Goal: Task Accomplishment & Management: Complete application form

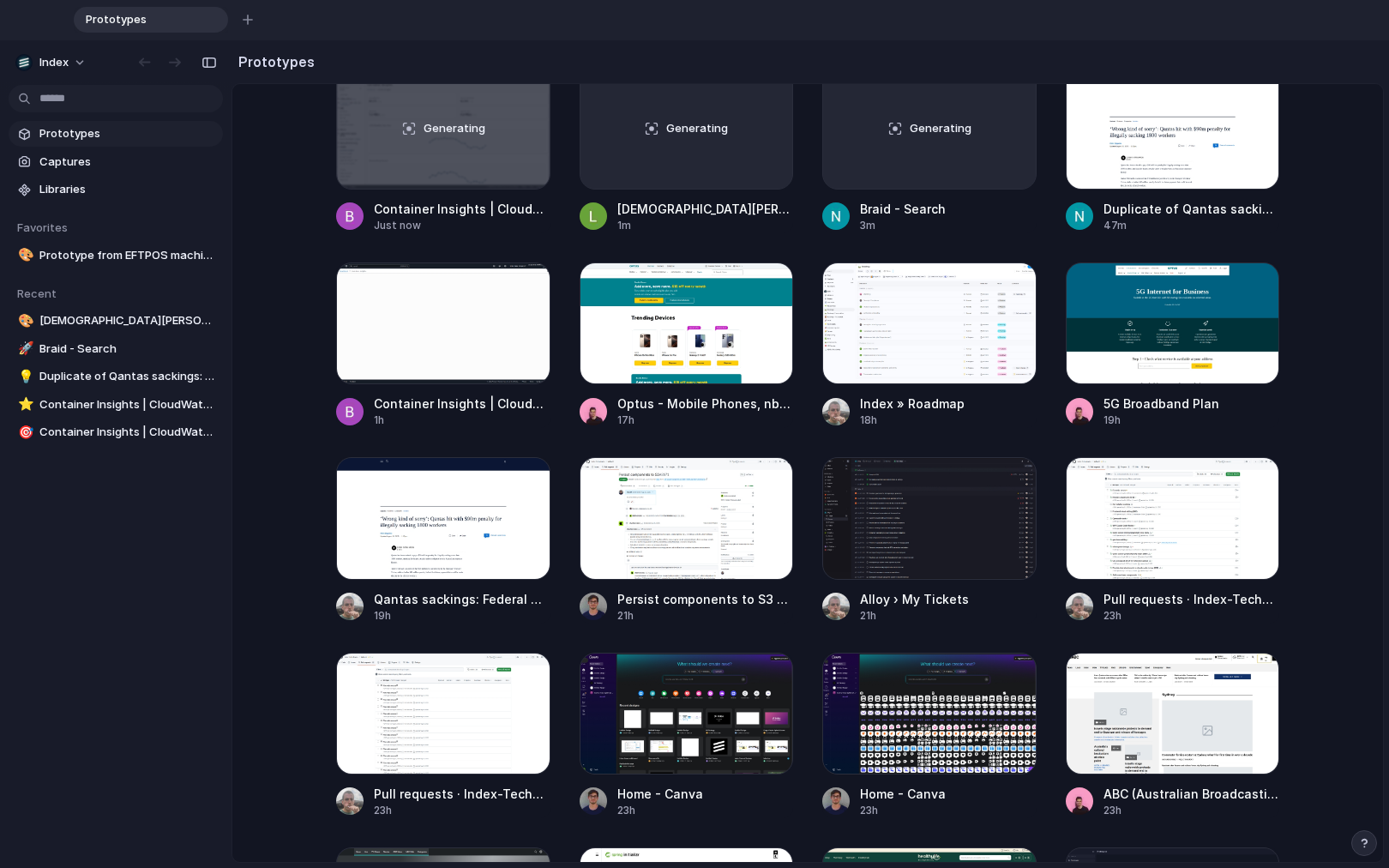
scroll to position [481, 0]
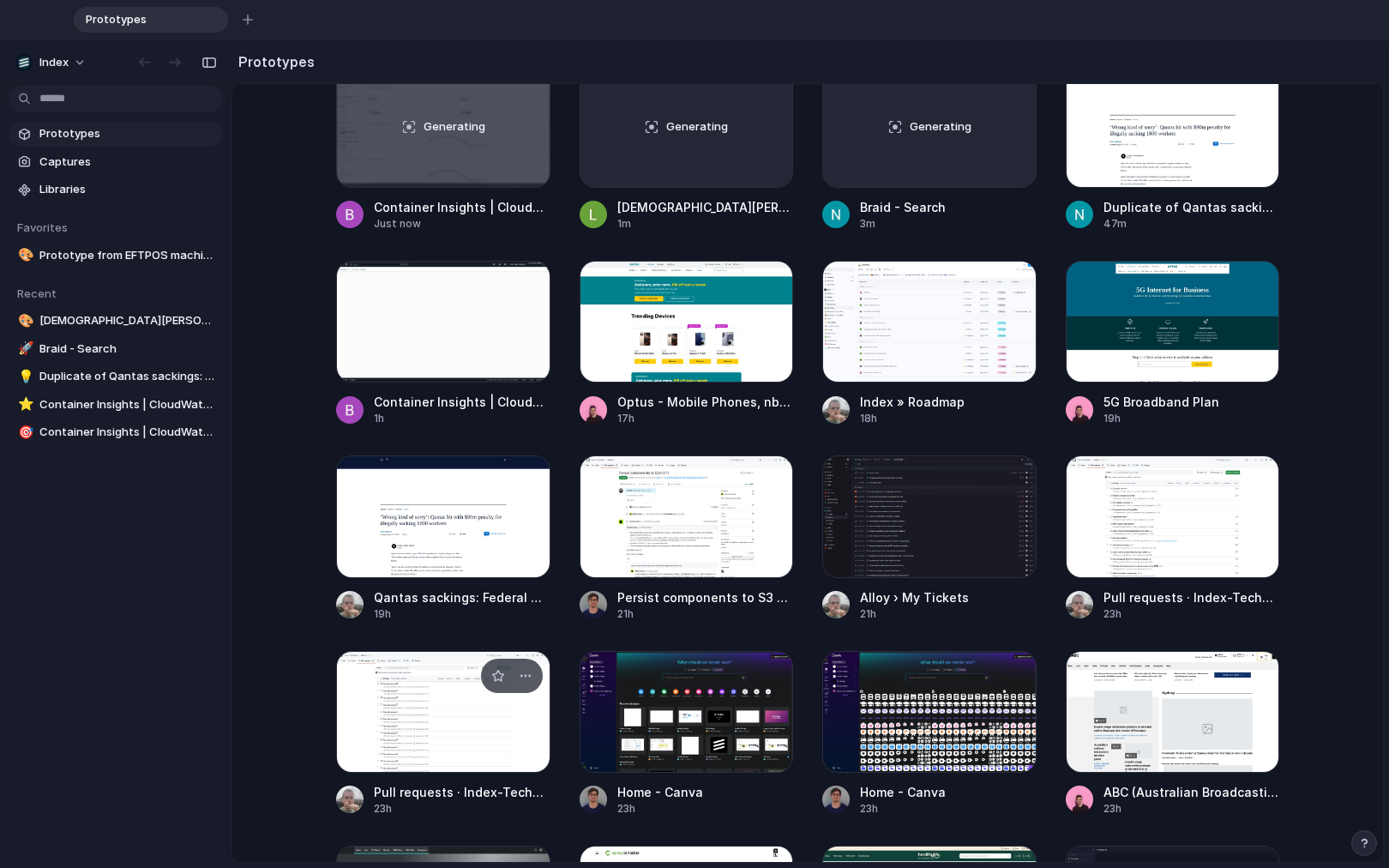
click at [345, 692] on div at bounding box center [443, 711] width 214 height 122
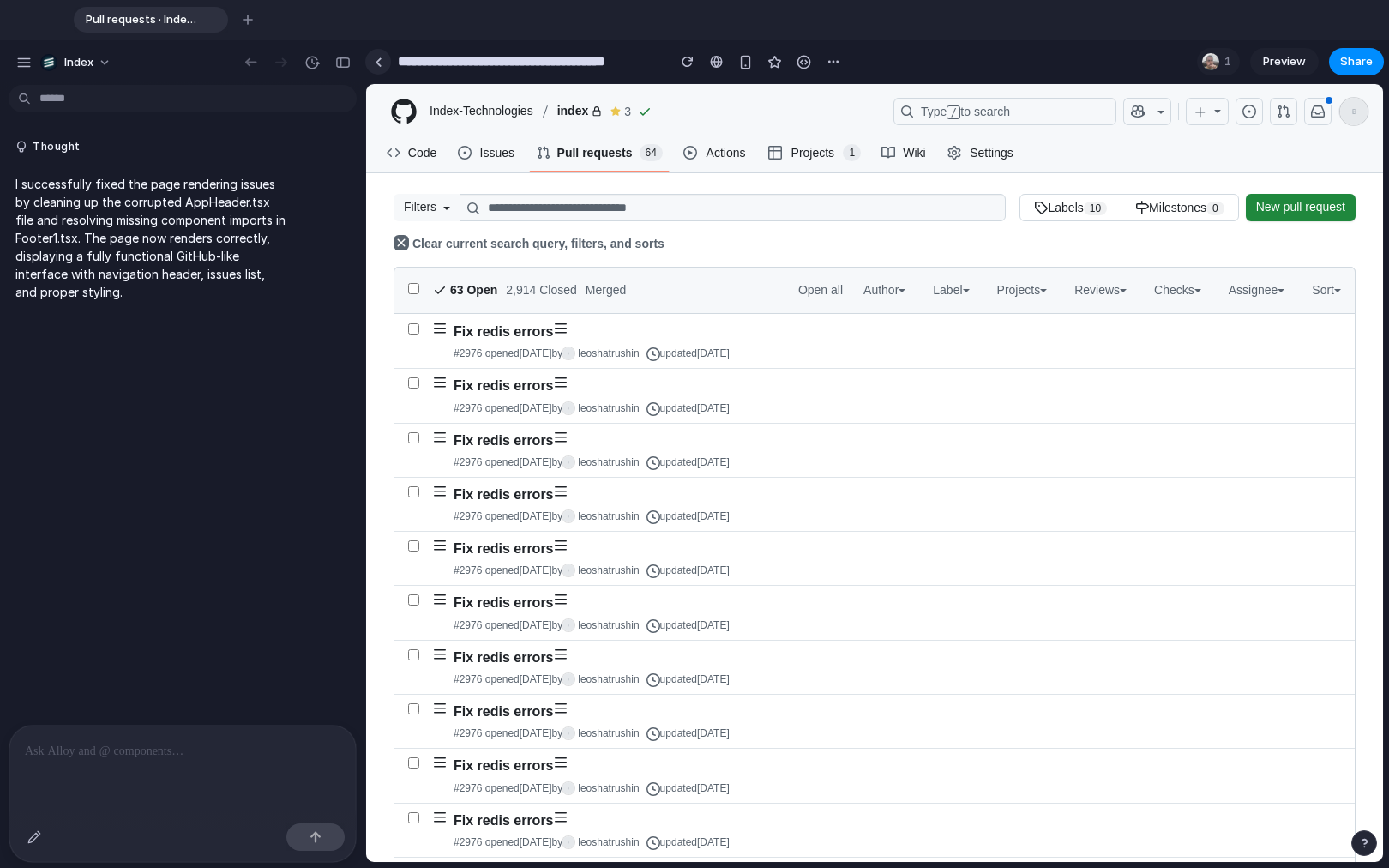
click at [390, 64] on link at bounding box center [378, 61] width 25 height 25
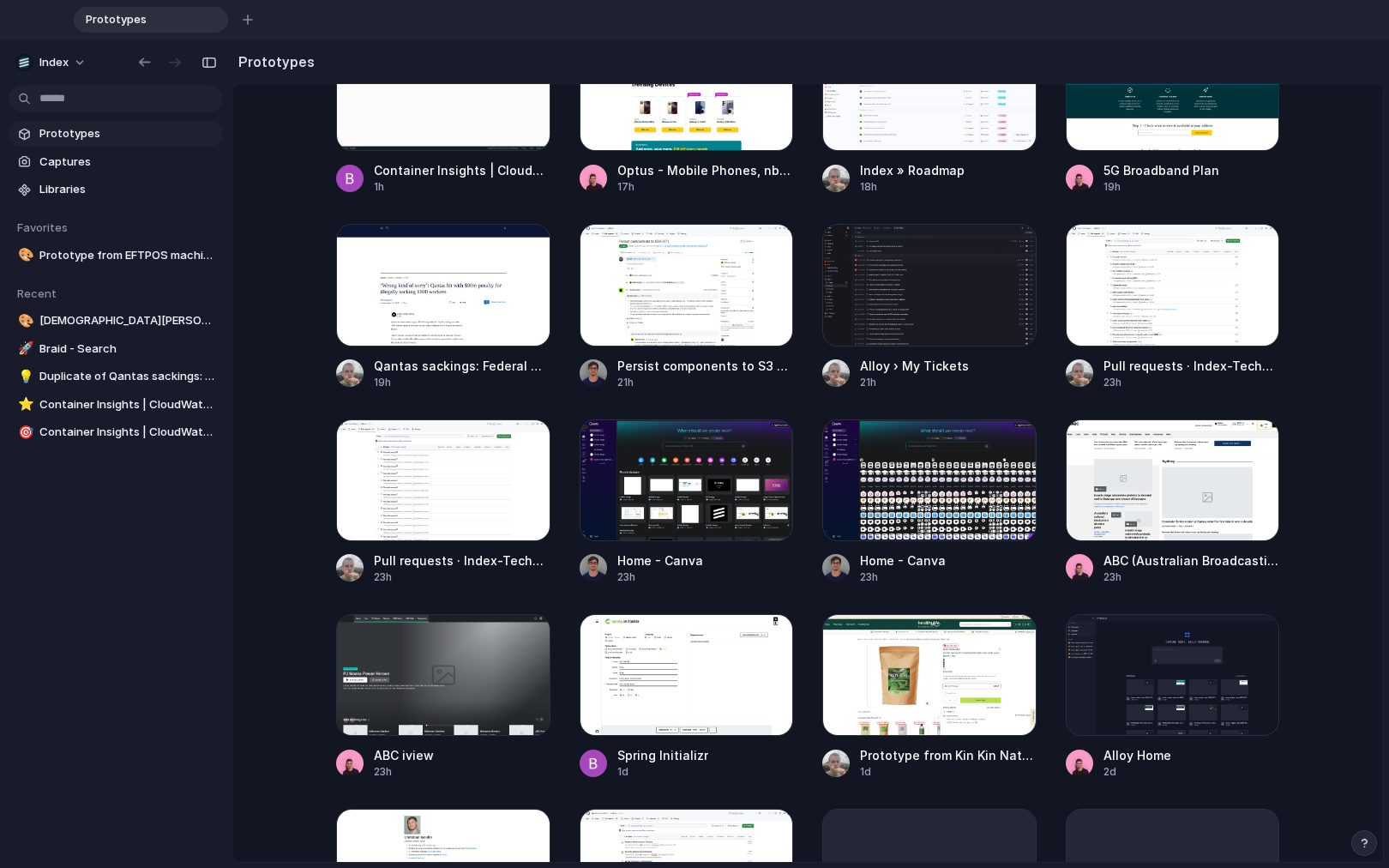
scroll to position [711, 0]
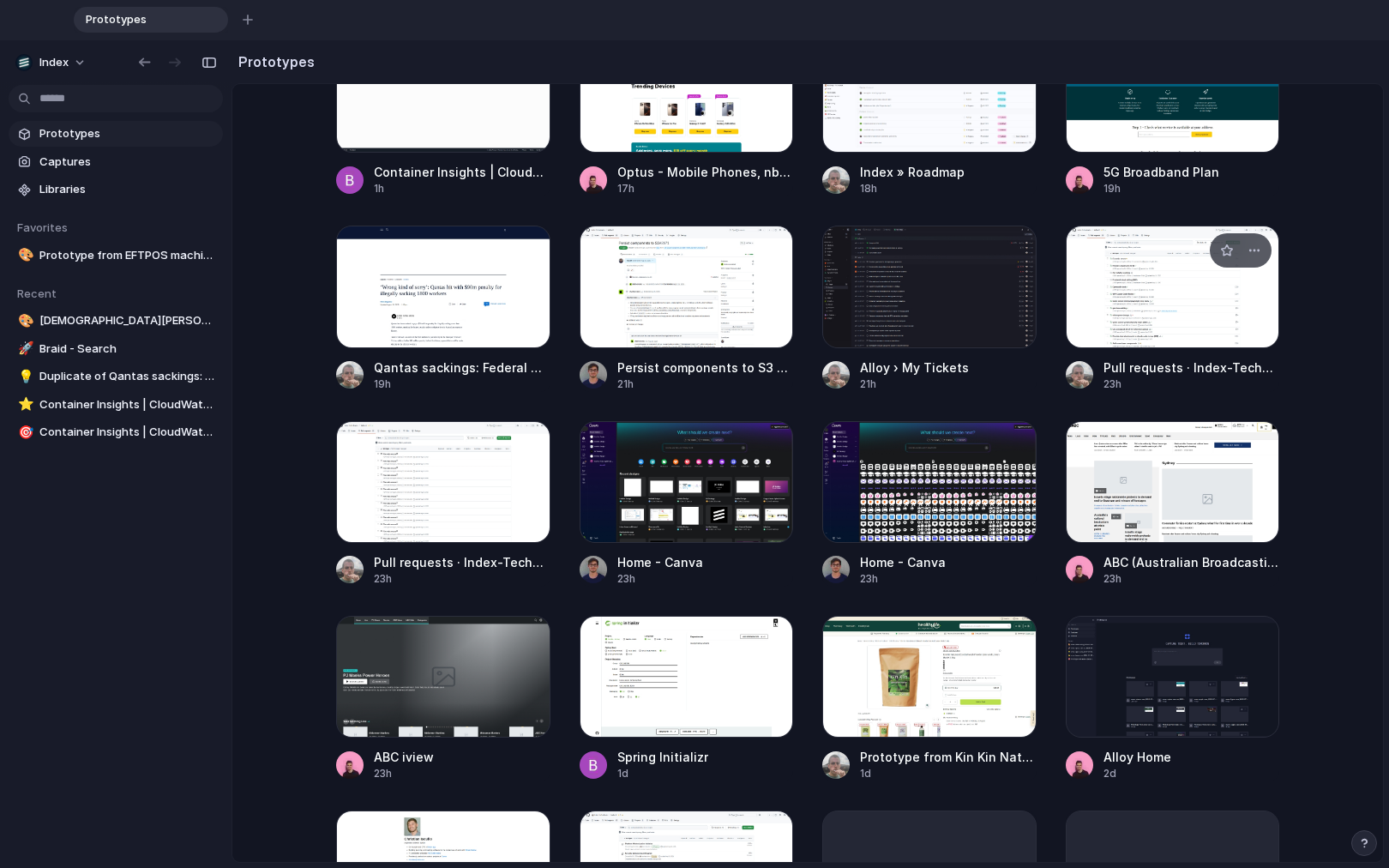
click at [1117, 317] on div at bounding box center [1173, 286] width 214 height 122
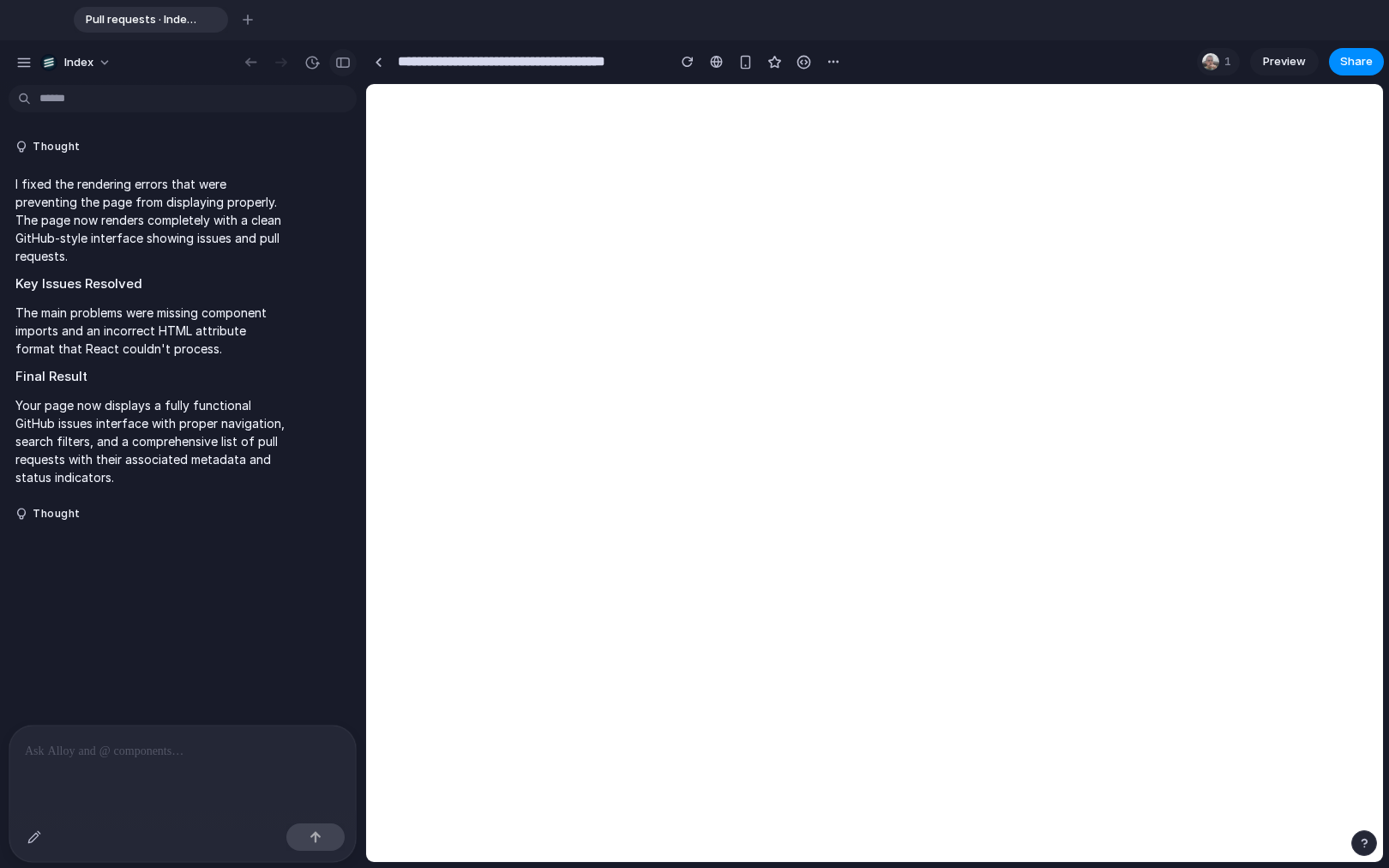
click at [336, 61] on div "button" at bounding box center [343, 62] width 16 height 12
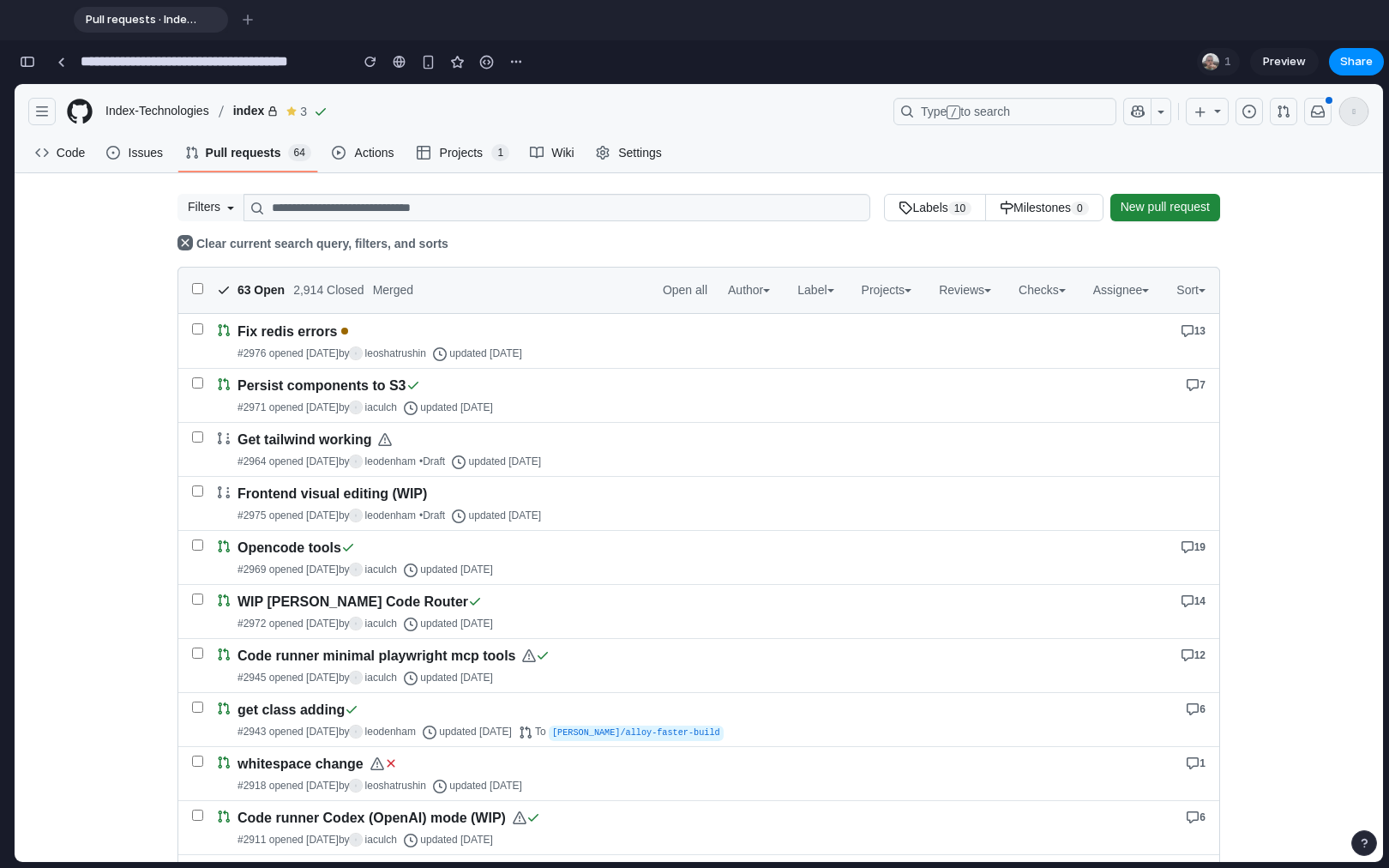
click at [1121, 210] on span "New pull request" at bounding box center [1166, 208] width 90 height 18
click at [55, 61] on link at bounding box center [60, 61] width 25 height 25
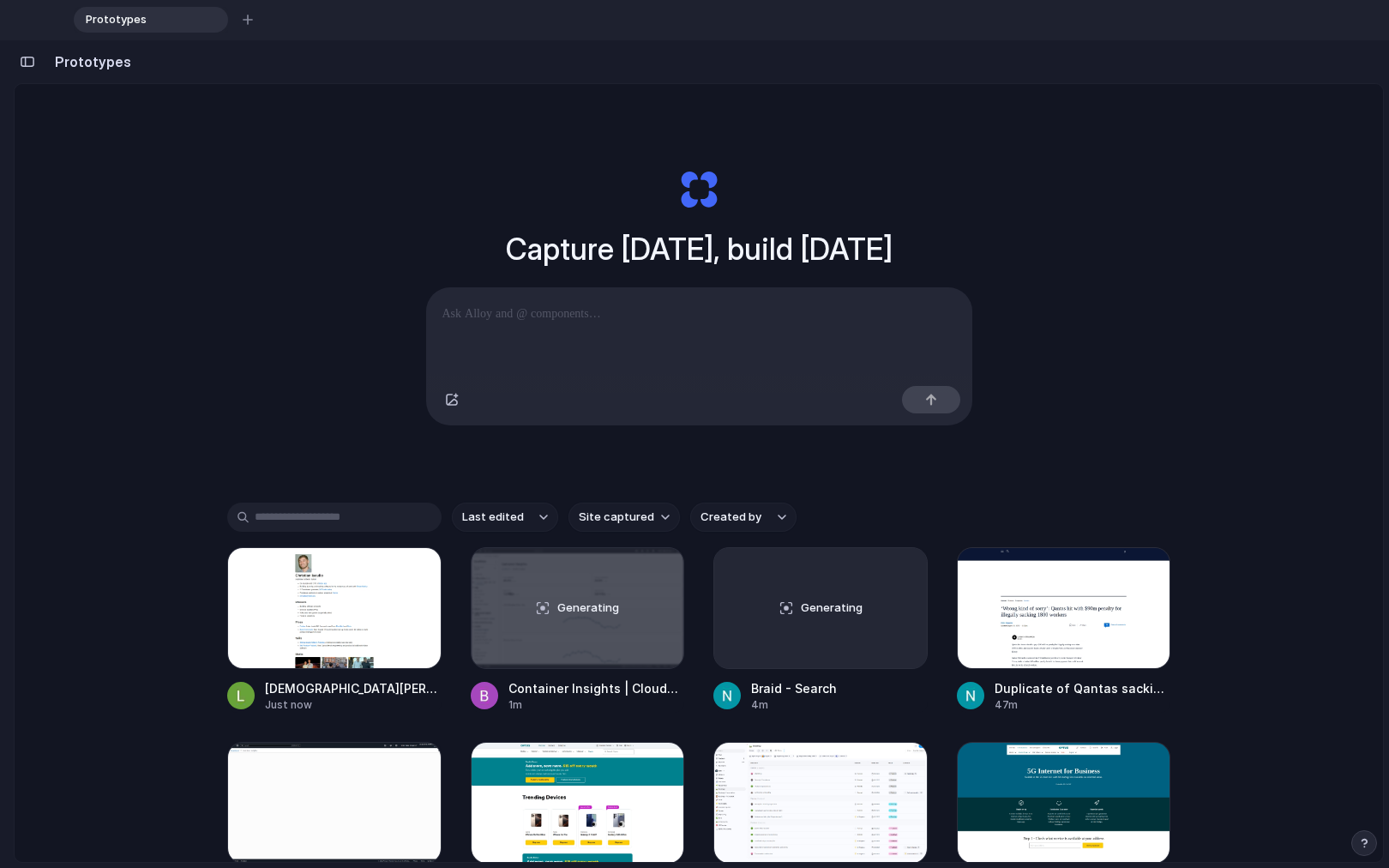
click at [619, 526] on span "Site captured" at bounding box center [616, 517] width 75 height 18
type input "******"
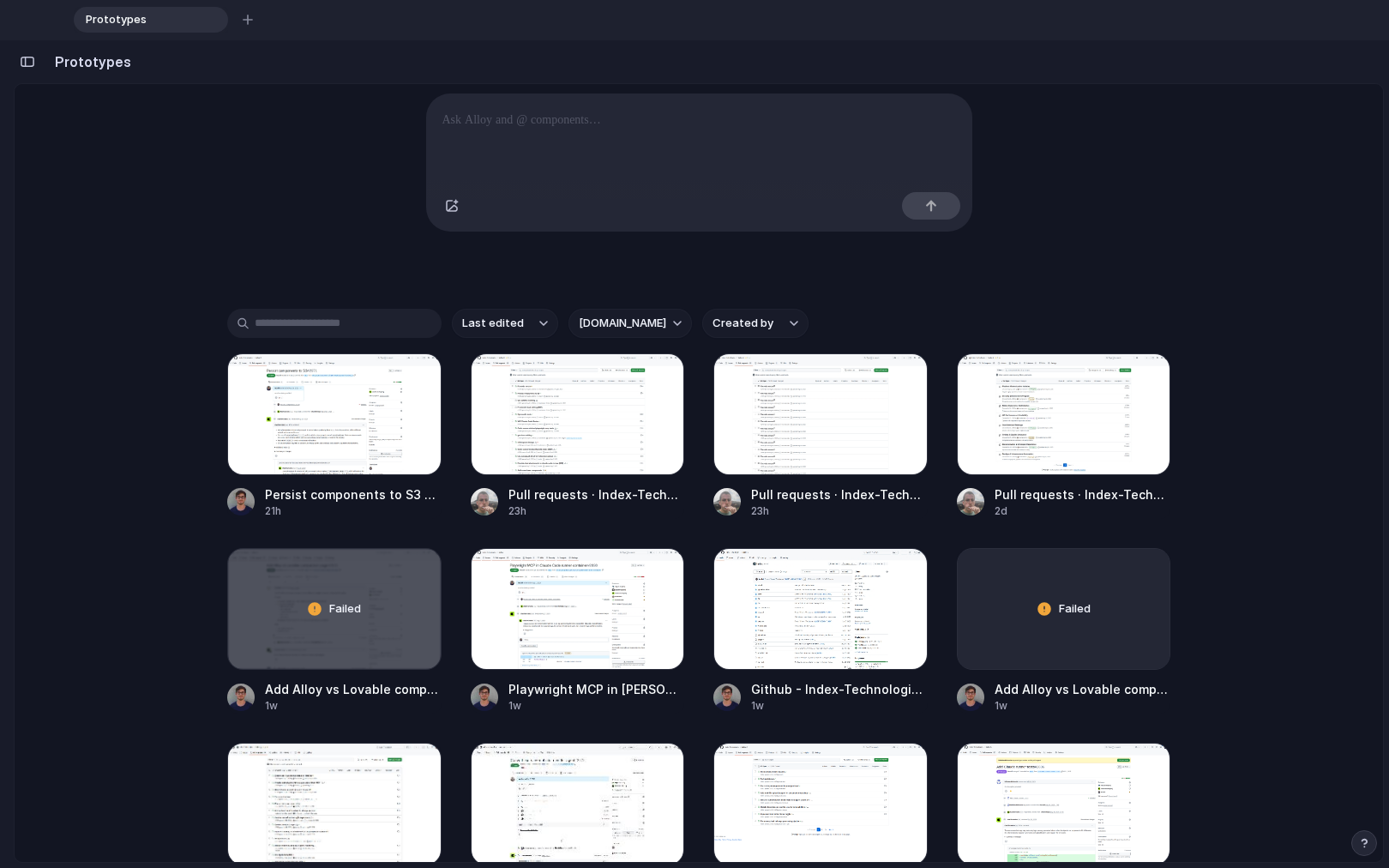
scroll to position [216, 0]
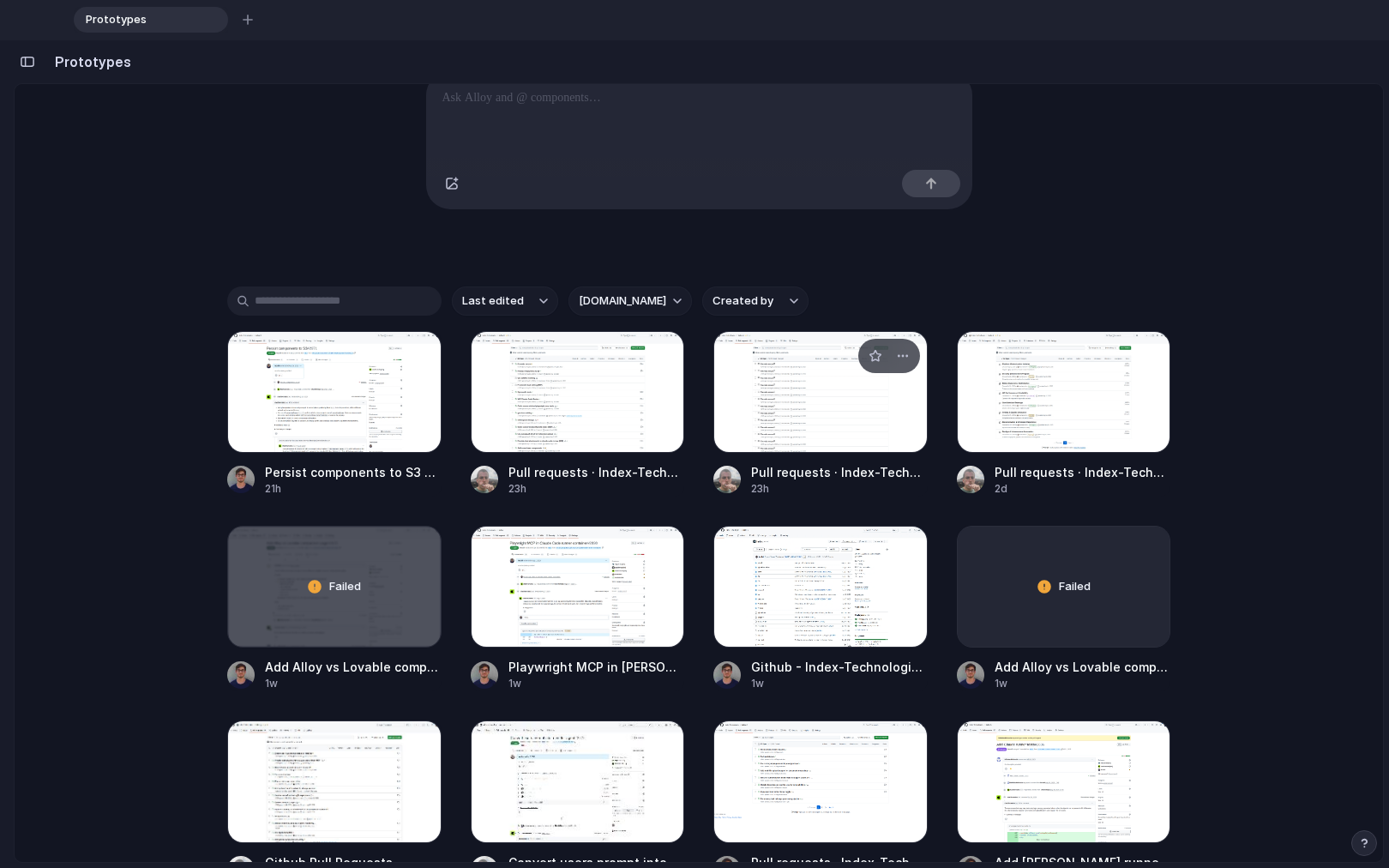
click at [821, 427] on div at bounding box center [820, 392] width 214 height 122
click at [1047, 396] on div at bounding box center [1064, 392] width 214 height 122
click at [472, 11] on span "Pull requests · Index-Technologies/index" at bounding box center [455, 19] width 122 height 18
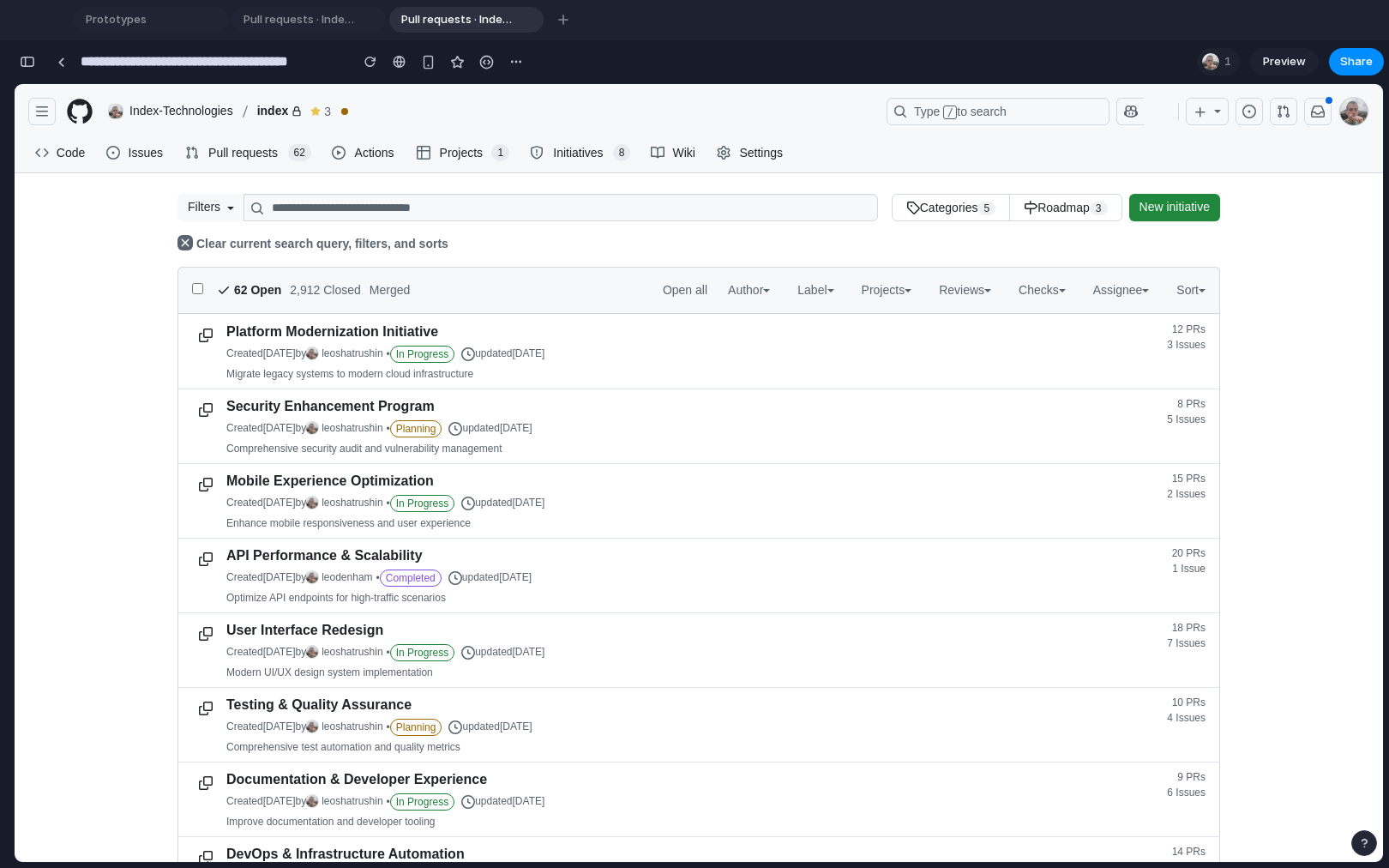
click at [582, 155] on span "Initiatives" at bounding box center [578, 153] width 56 height 25
click at [1145, 218] on link "New initiative" at bounding box center [1174, 208] width 91 height 27
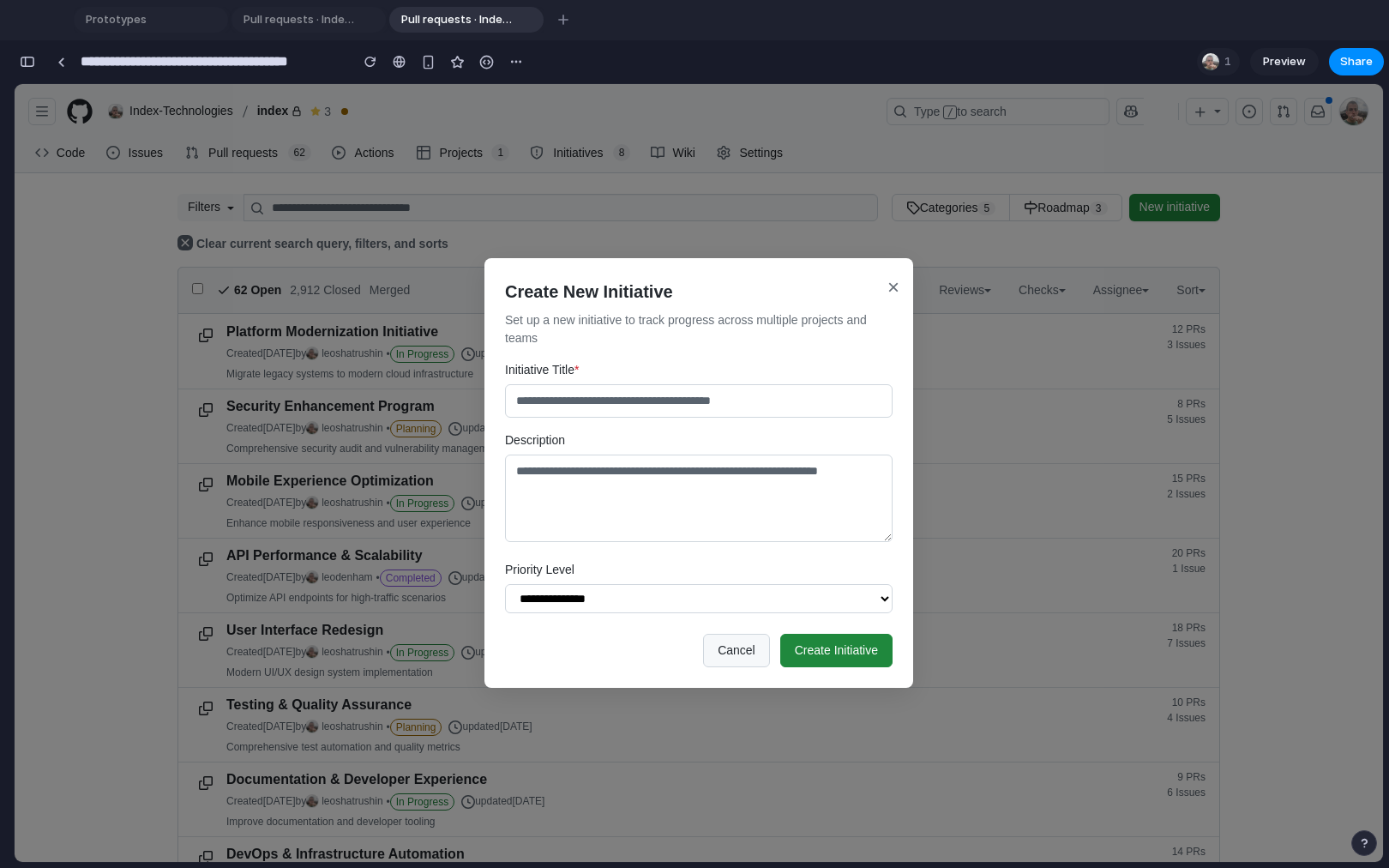
click at [654, 394] on input "Initiative Title *" at bounding box center [699, 400] width 388 height 33
click at [650, 467] on textarea "Description" at bounding box center [699, 499] width 388 height 88
click at [734, 660] on button "Cancel" at bounding box center [736, 651] width 67 height 33
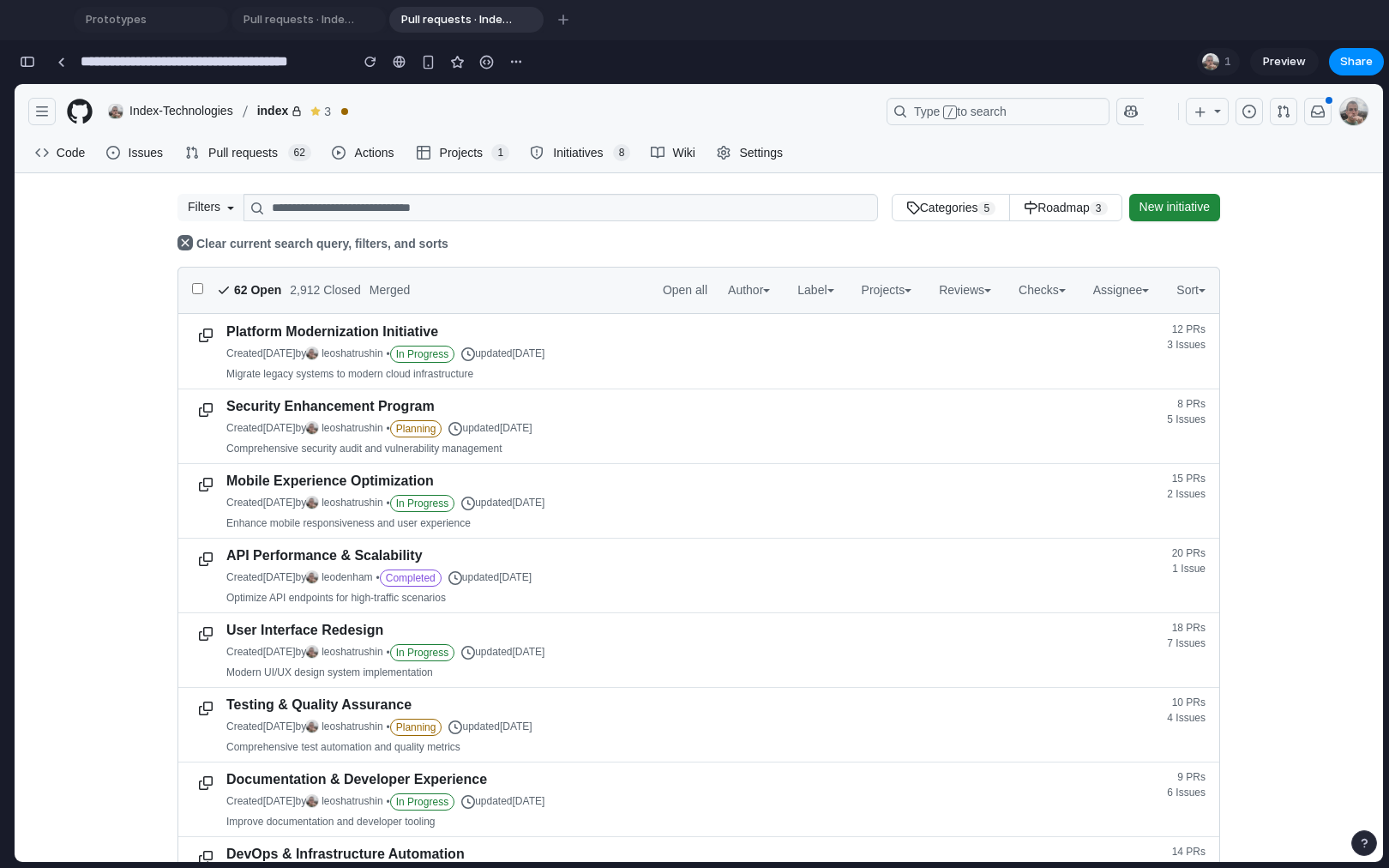
click at [300, 326] on link "Platform Modernization Initiative" at bounding box center [331, 331] width 211 height 15
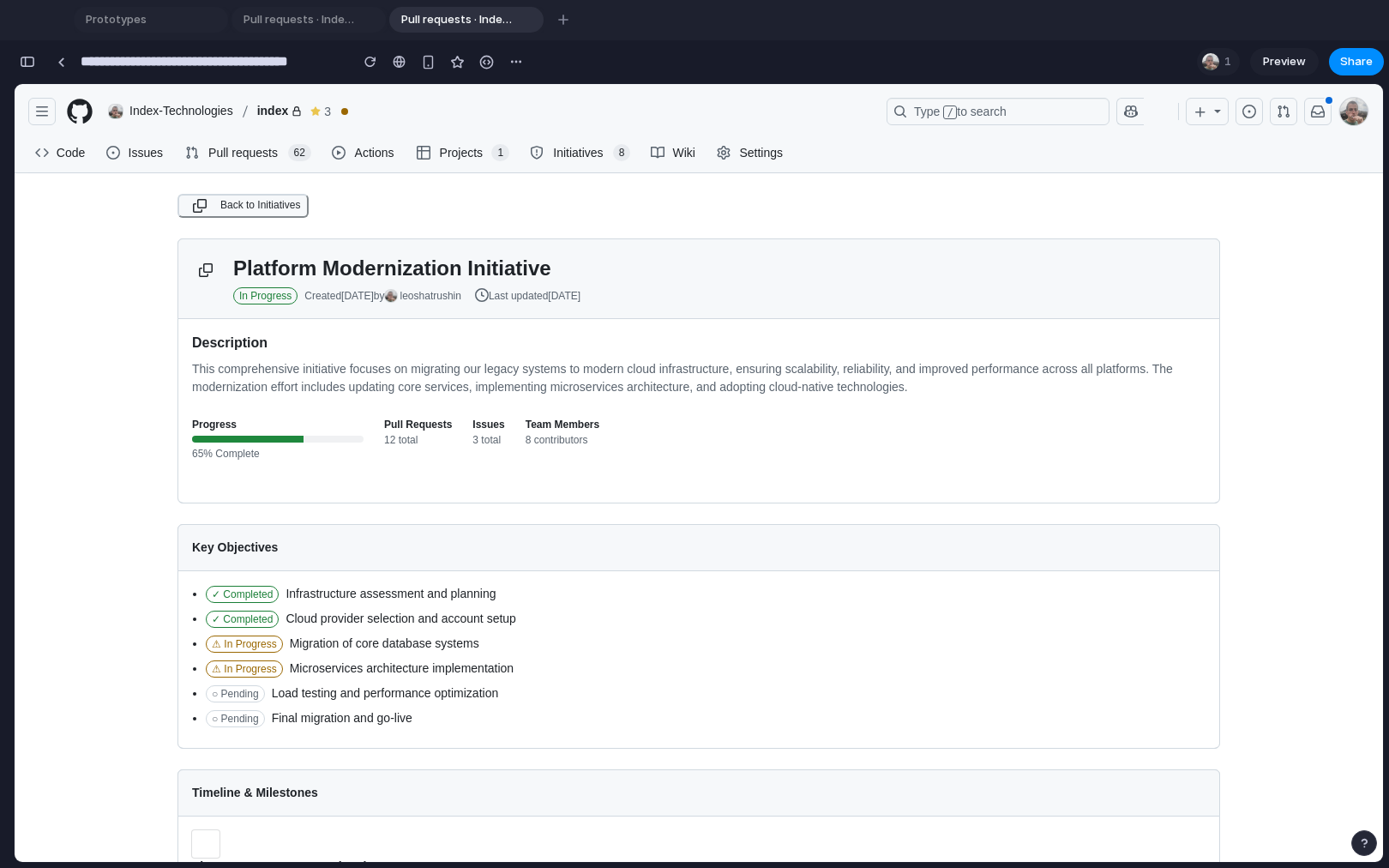
click at [205, 208] on span "Back to Initiatives" at bounding box center [243, 206] width 114 height 27
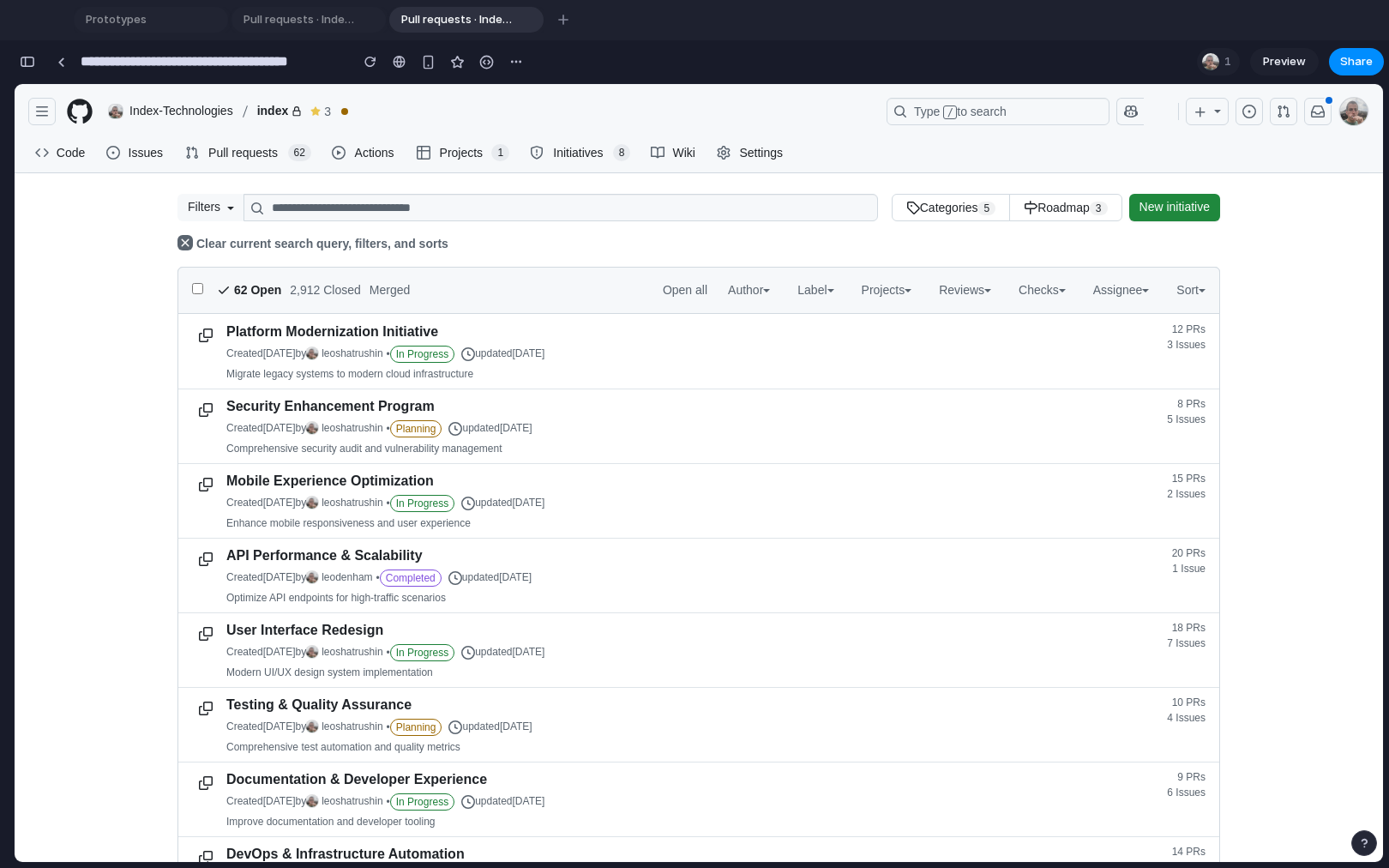
click at [104, 241] on turbo-frame "**********" at bounding box center [698, 589] width 1369 height 791
click at [1178, 206] on span "New initiative" at bounding box center [1175, 208] width 70 height 18
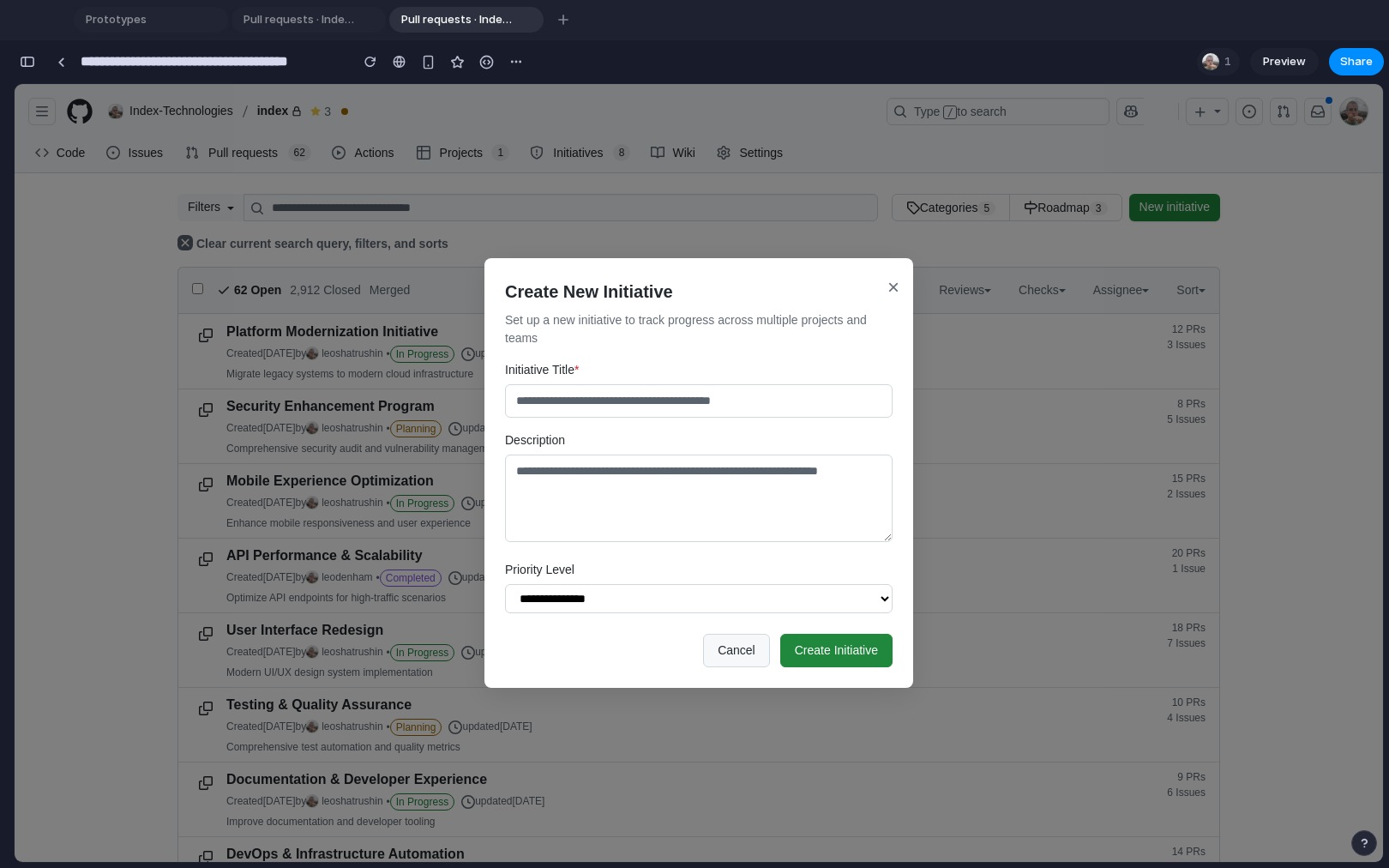
click at [653, 411] on input "Initiative Title *" at bounding box center [699, 400] width 388 height 33
type input "**********"
type textarea "**"
click at [563, 600] on select "**********" at bounding box center [699, 599] width 388 height 29
select select "****"
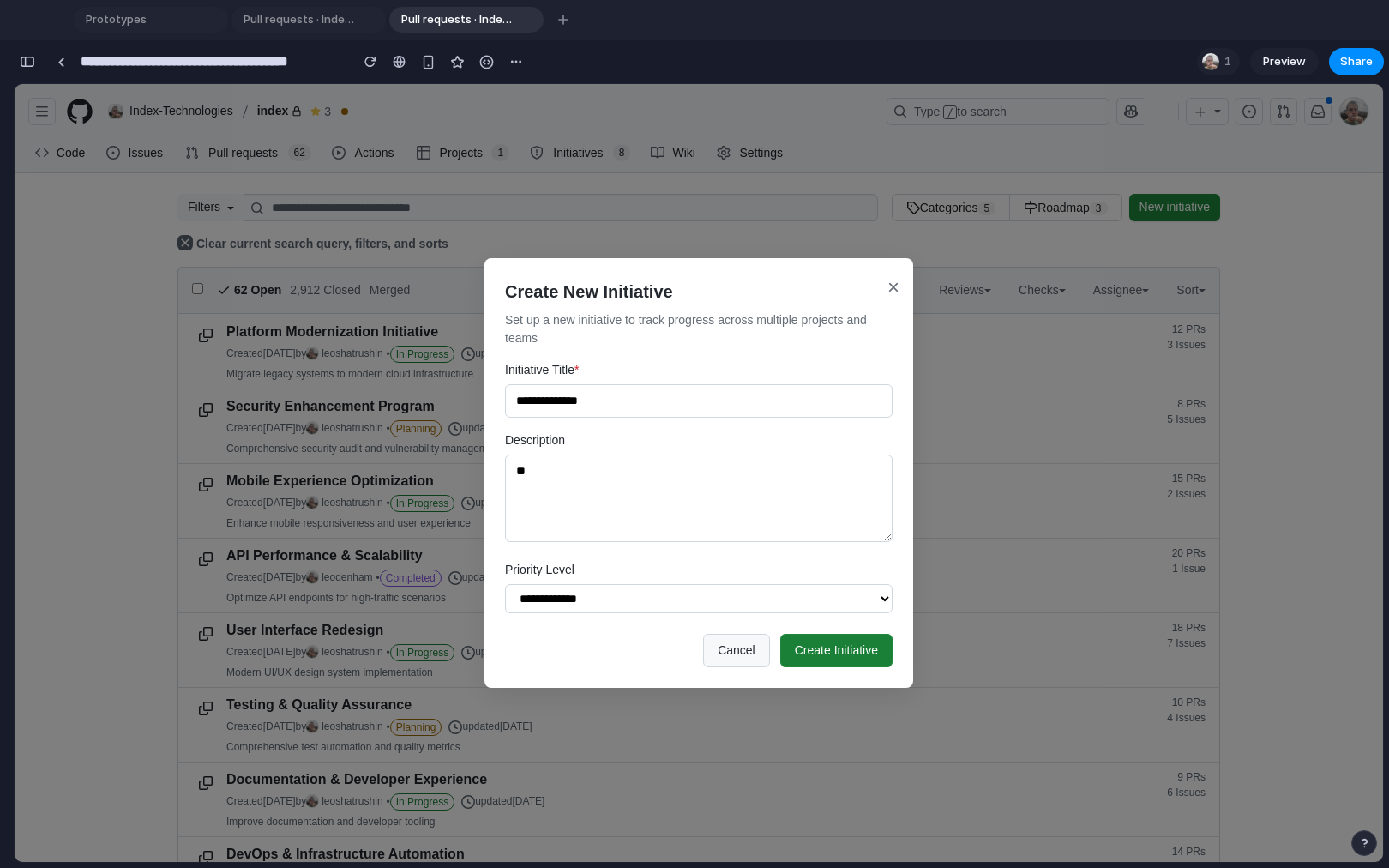
click at [818, 649] on button "Create Initiative" at bounding box center [836, 651] width 112 height 33
click at [885, 289] on button "×" at bounding box center [893, 287] width 19 height 38
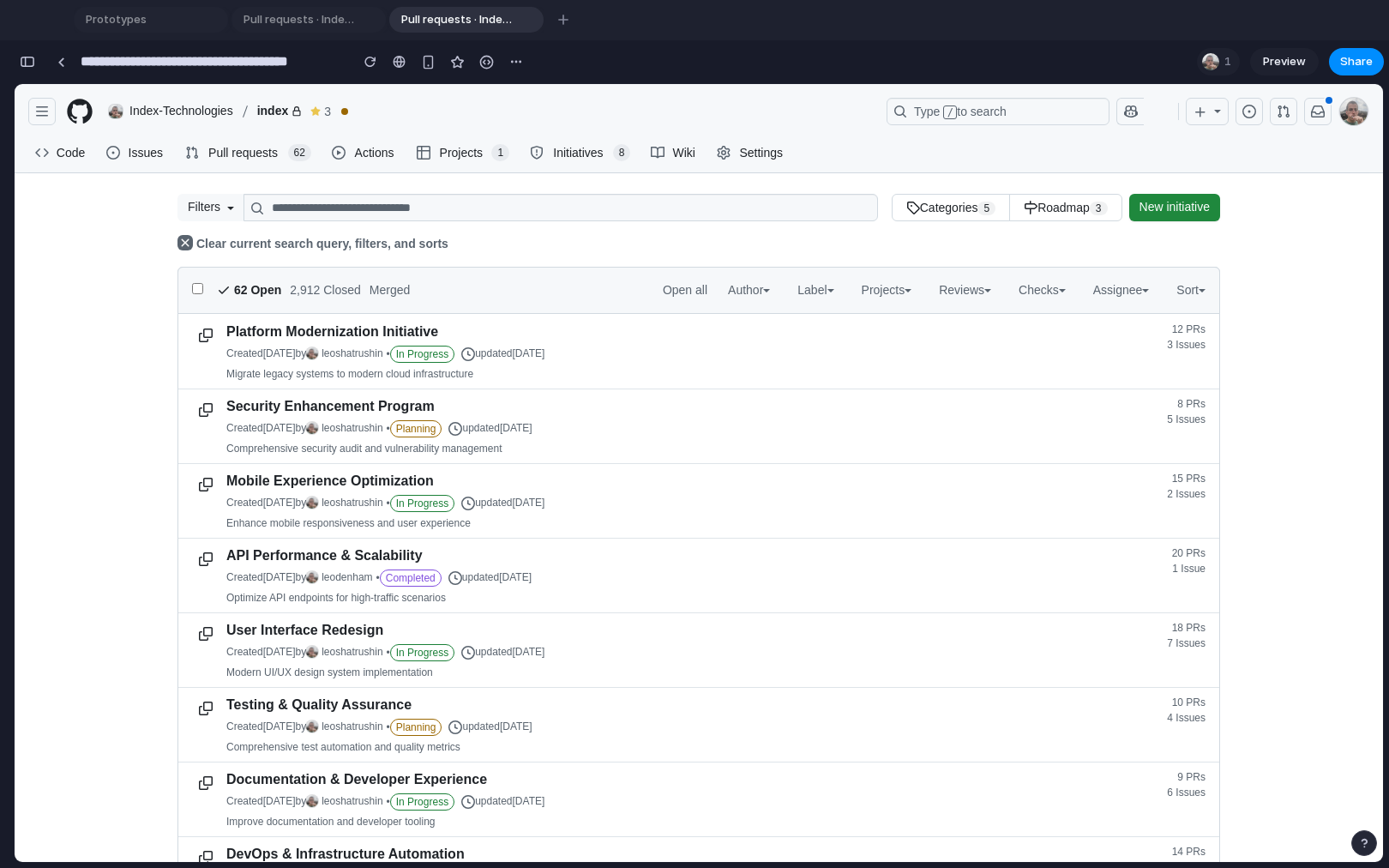
click at [395, 337] on link "Platform Modernization Initiative" at bounding box center [331, 331] width 211 height 15
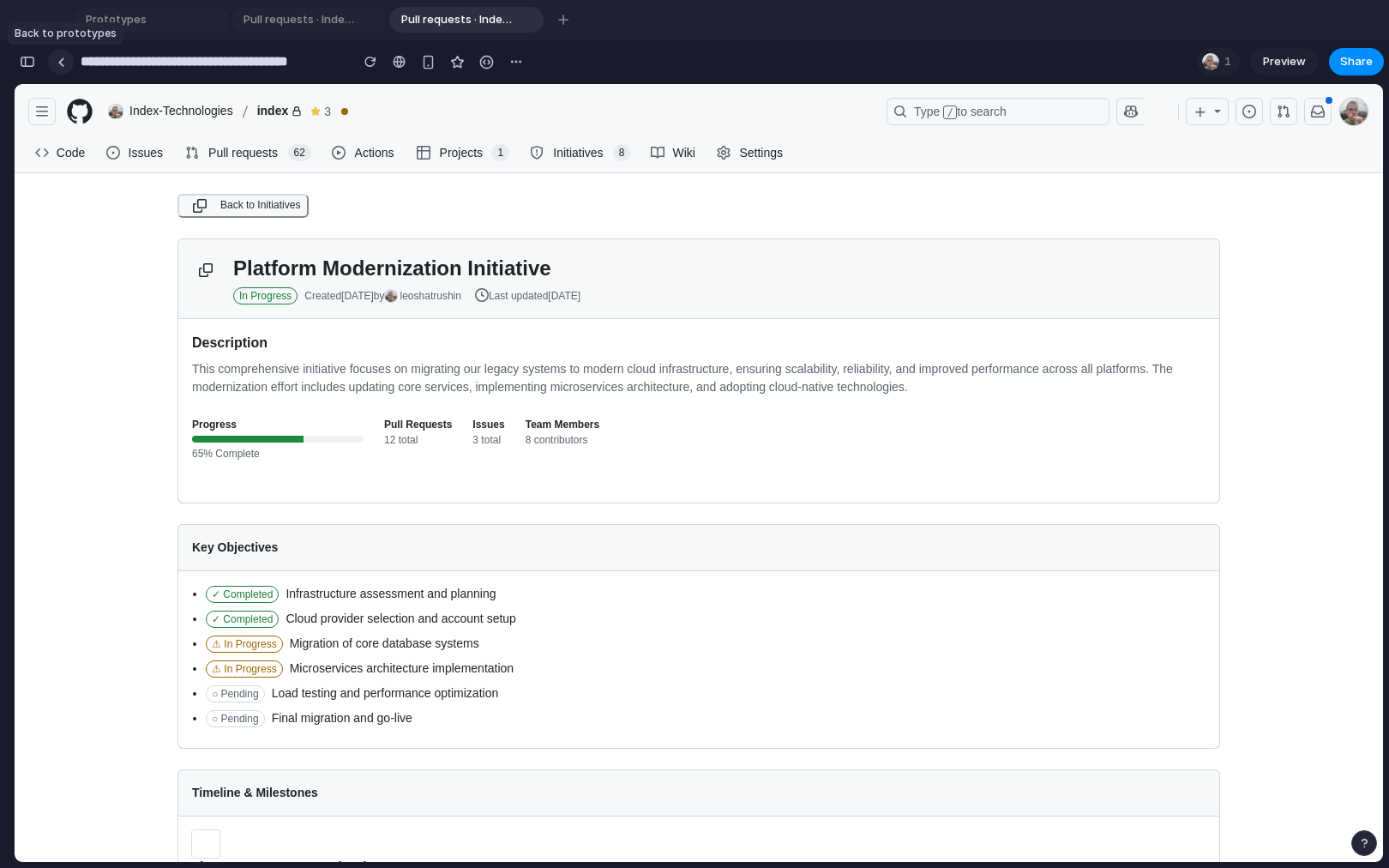
click at [58, 62] on div at bounding box center [61, 62] width 8 height 10
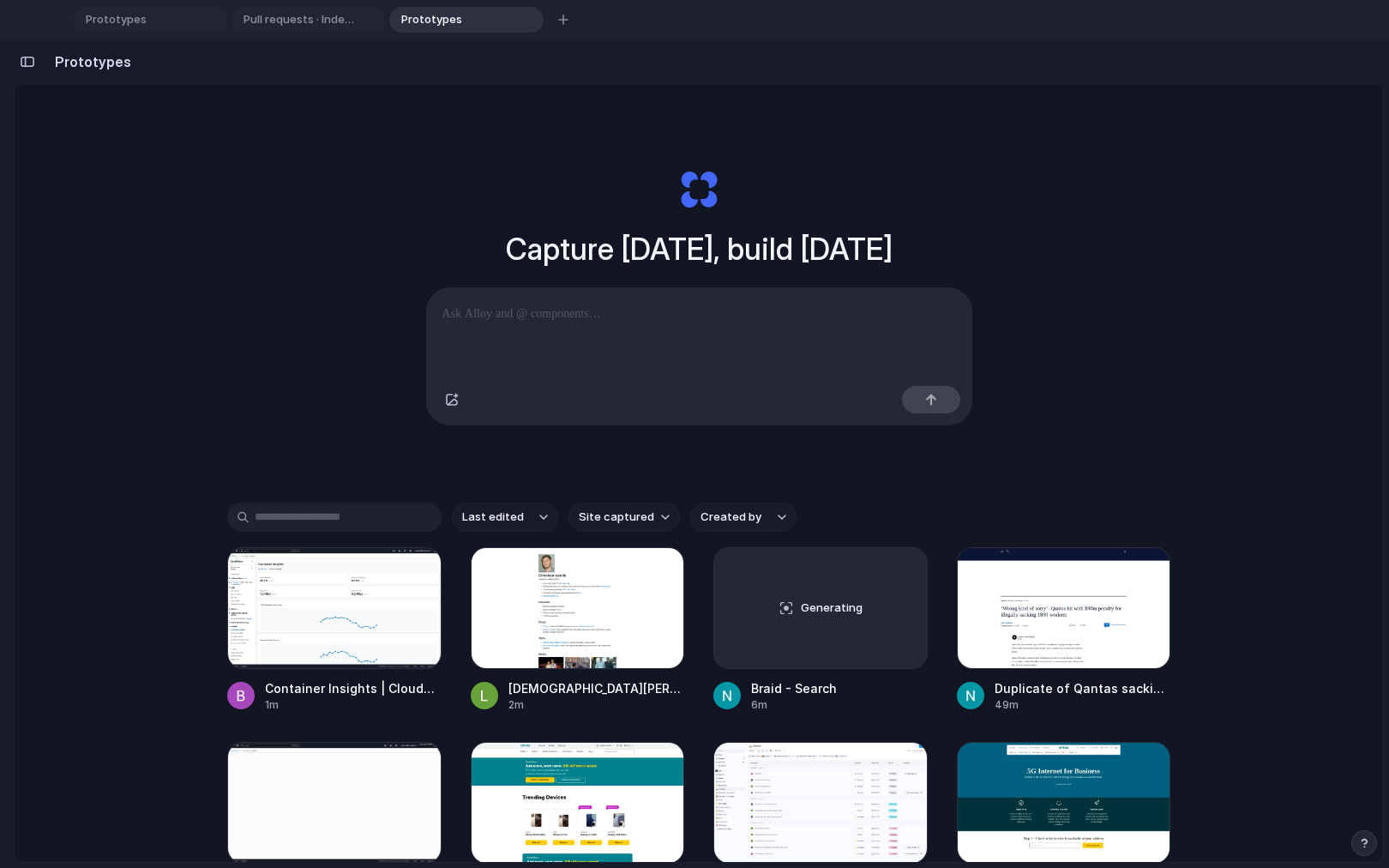
click at [609, 526] on span "Site captured" at bounding box center [616, 517] width 75 height 18
type input "******"
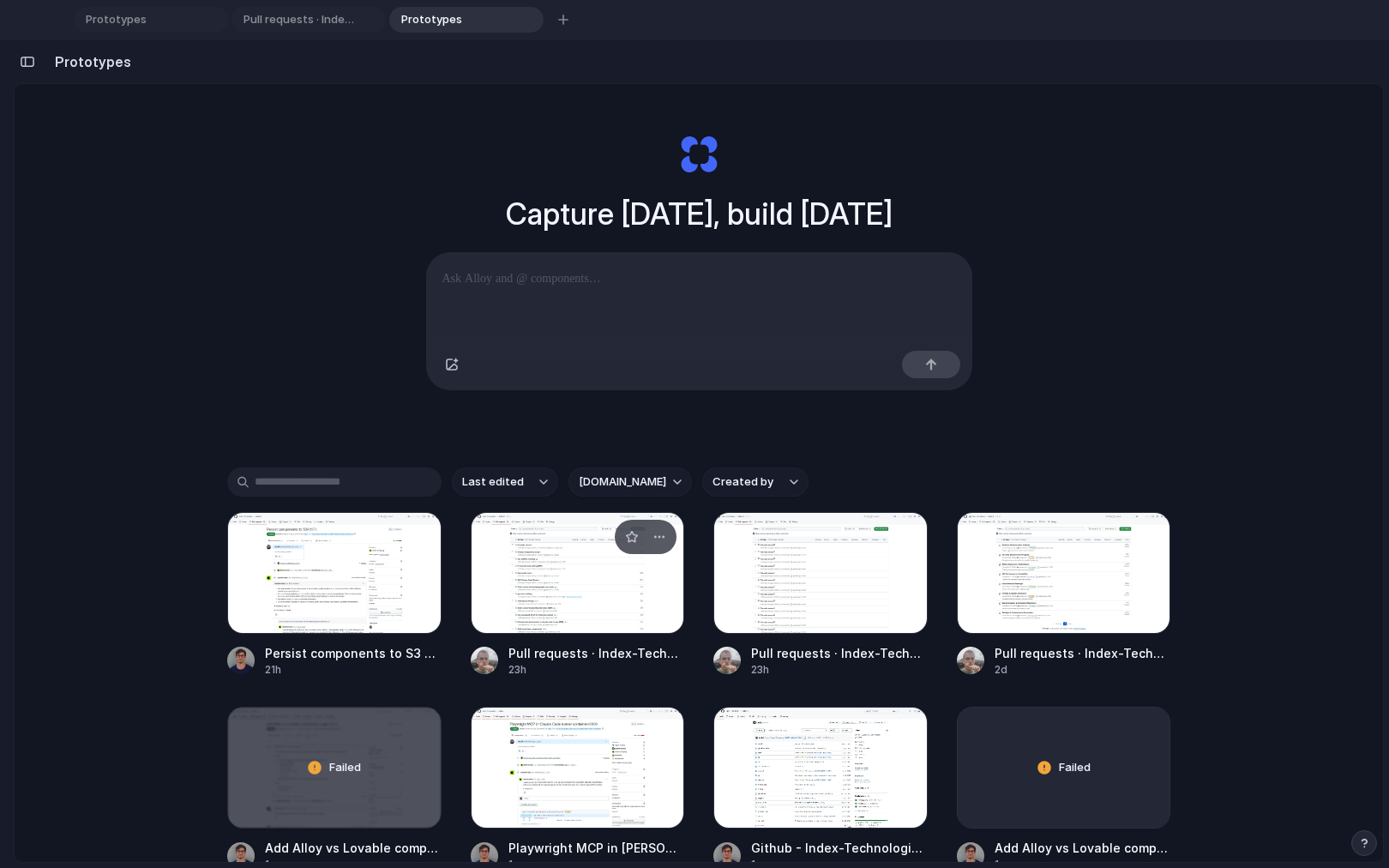
scroll to position [32, 0]
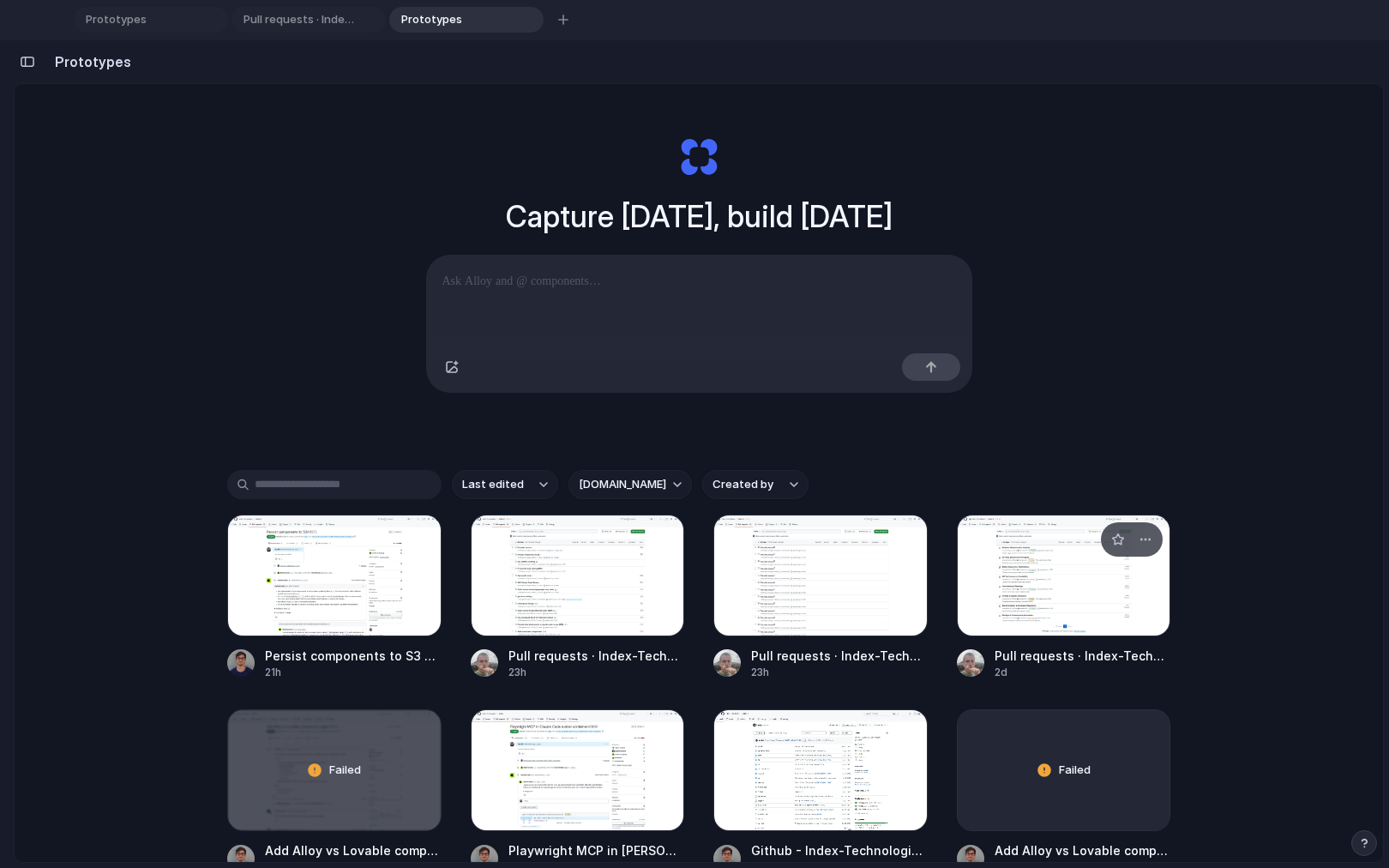
click at [1012, 608] on div at bounding box center [1064, 575] width 214 height 122
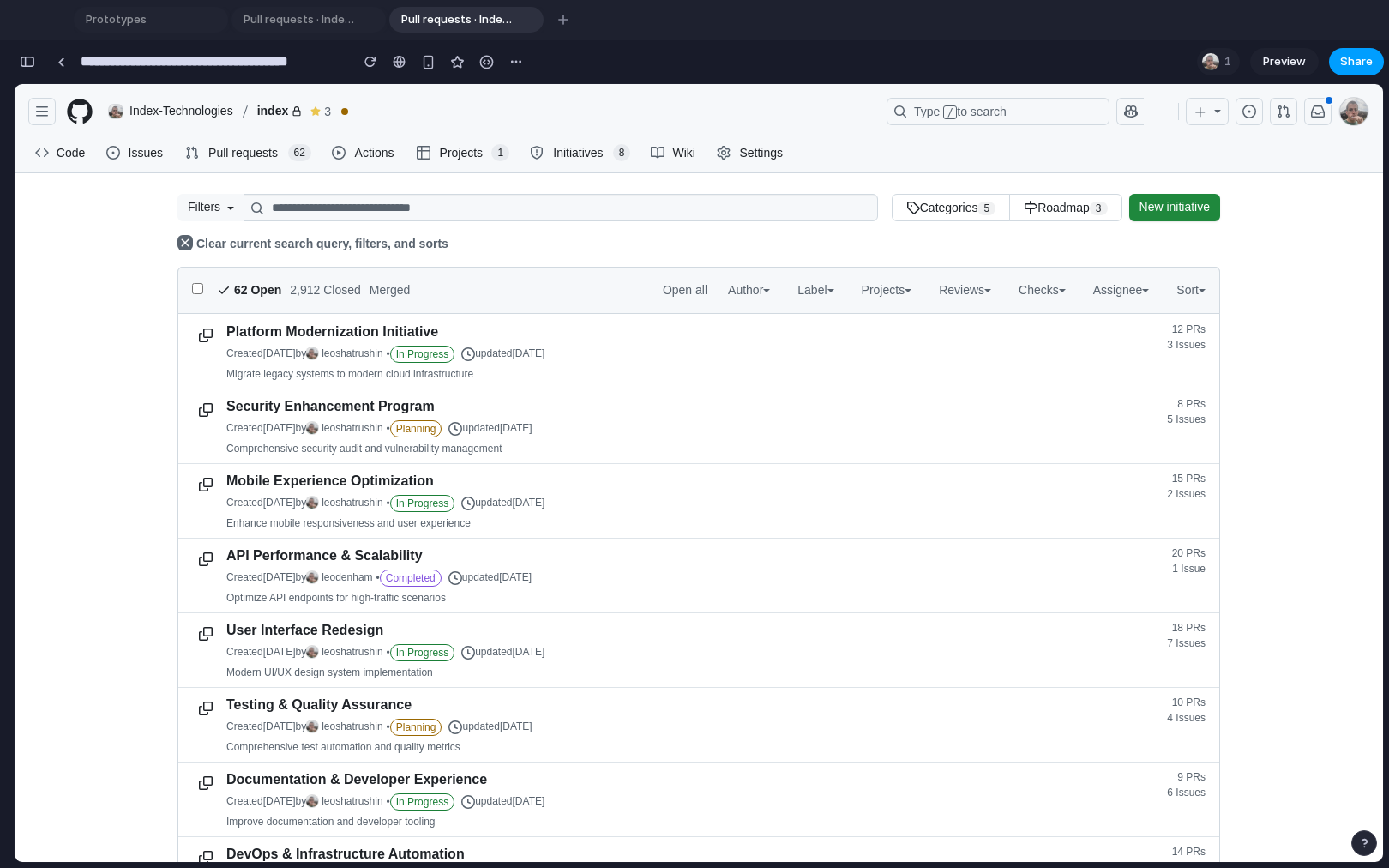
click at [1353, 68] on span "Share" at bounding box center [1356, 62] width 32 height 18
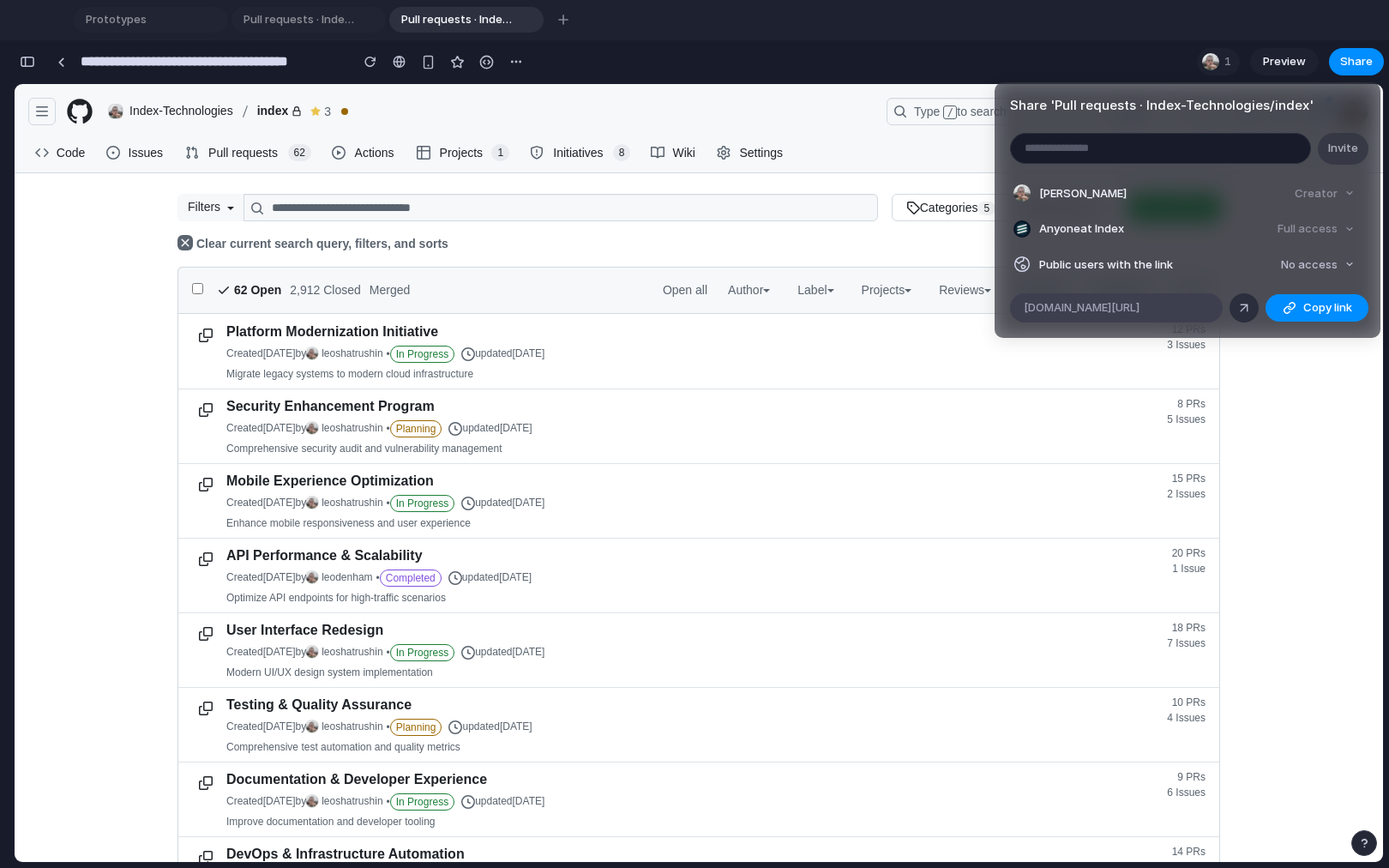
click at [1140, 300] on span "[DOMAIN_NAME][URL]" at bounding box center [1081, 308] width 116 height 18
click at [1279, 431] on div "Share ' Pull requests · Index-Technologies/index ' Invite [PERSON_NAME] Creator…" at bounding box center [694, 434] width 1389 height 868
